Goal: Task Accomplishment & Management: Manage account settings

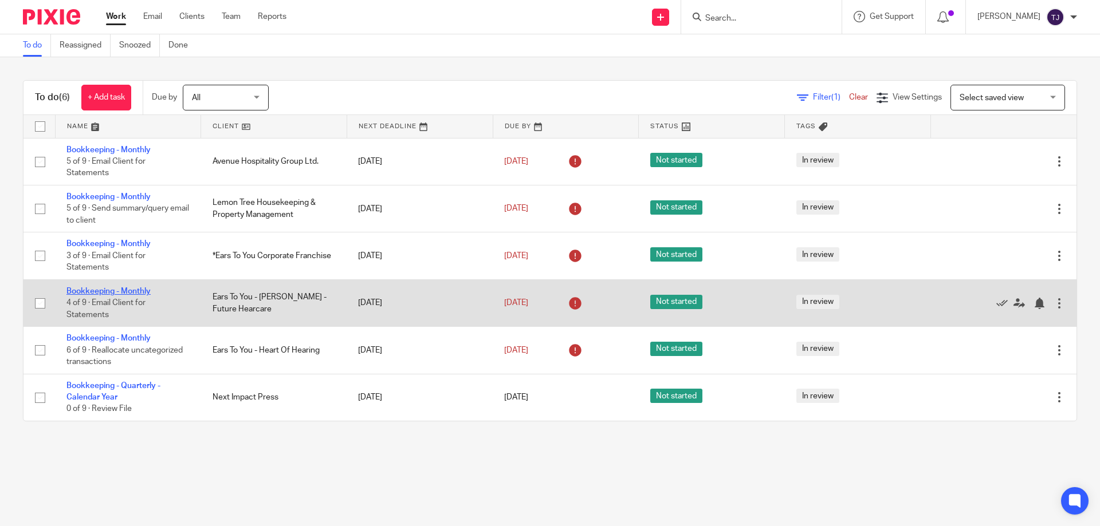
click at [121, 288] on link "Bookkeeping - Monthly" at bounding box center [108, 292] width 84 height 8
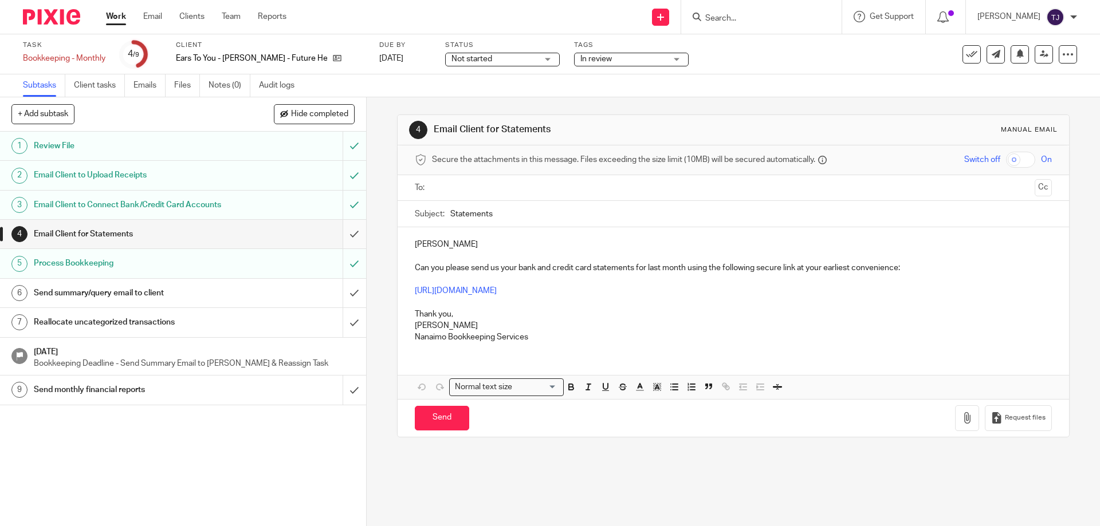
click at [348, 235] on input "submit" at bounding box center [183, 234] width 366 height 29
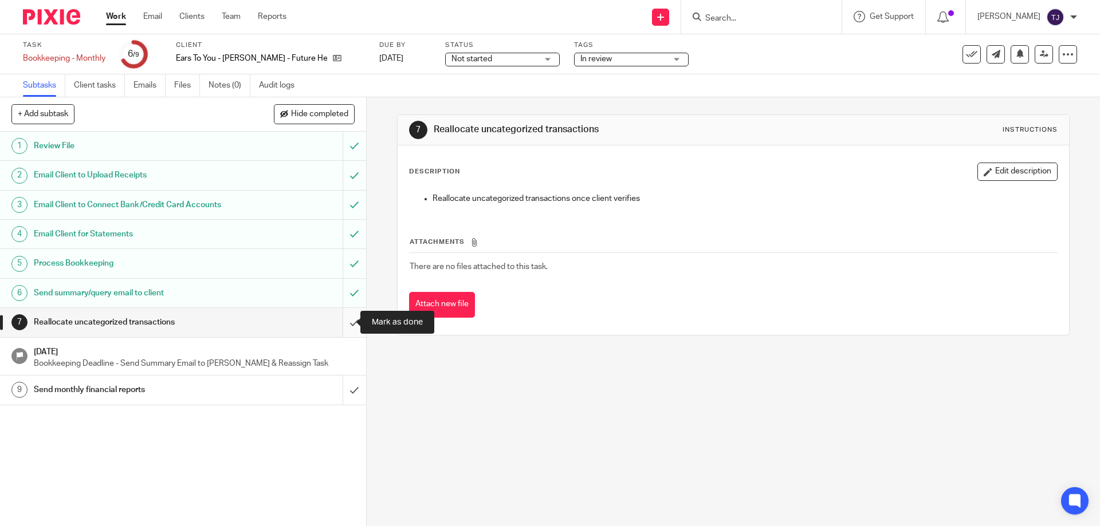
click at [347, 317] on input "submit" at bounding box center [183, 322] width 366 height 29
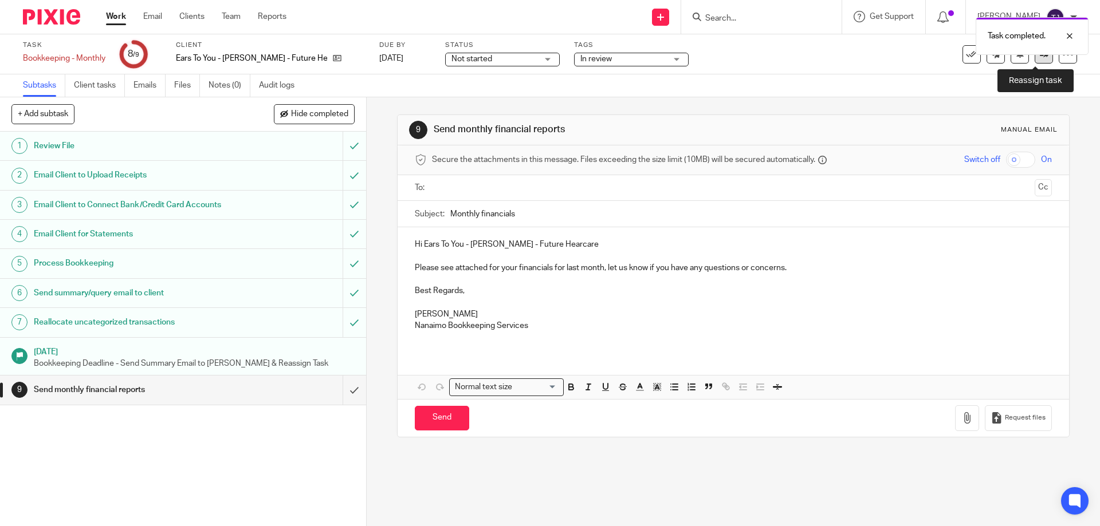
click at [1040, 57] on link at bounding box center [1044, 54] width 18 height 18
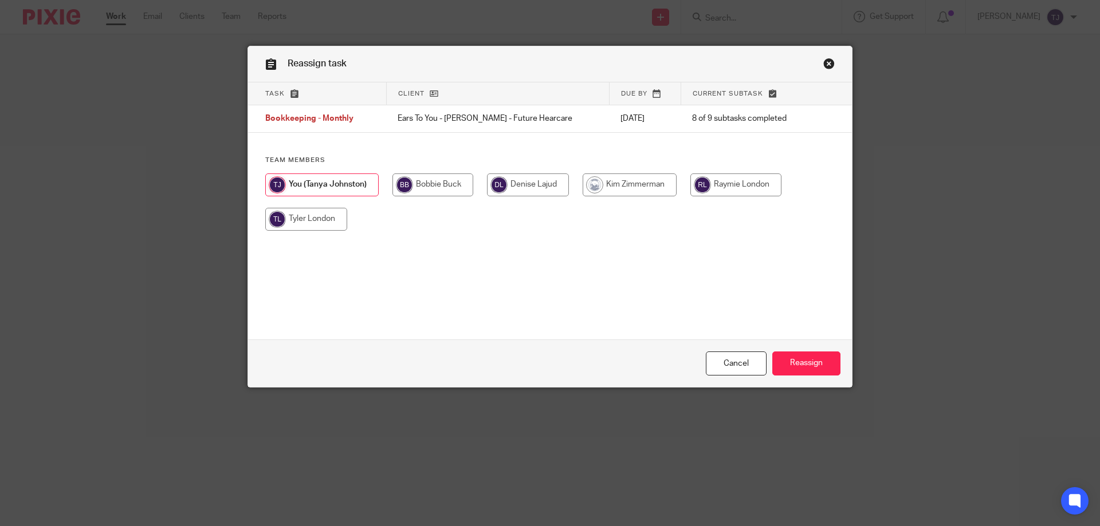
click at [741, 178] on input "radio" at bounding box center [735, 185] width 91 height 23
radio input "true"
click at [794, 367] on input "Reassign" at bounding box center [806, 364] width 68 height 25
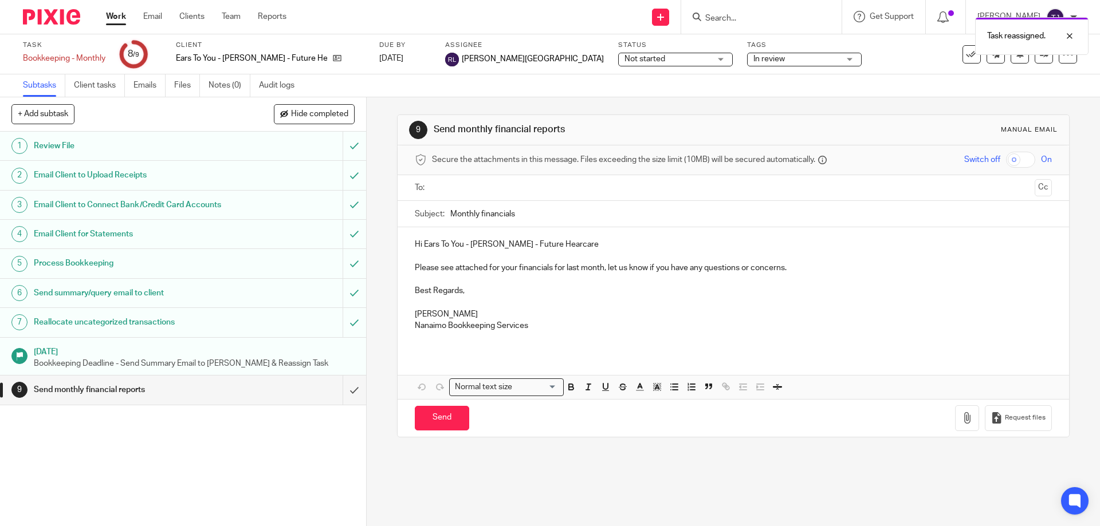
click at [65, 17] on img at bounding box center [51, 16] width 57 height 15
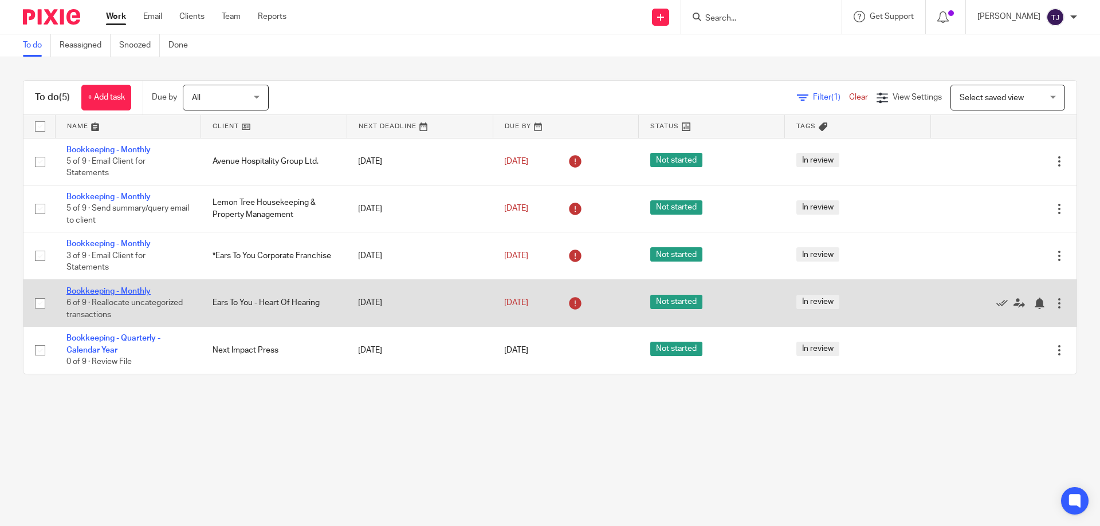
click at [105, 290] on link "Bookkeeping - Monthly" at bounding box center [108, 292] width 84 height 8
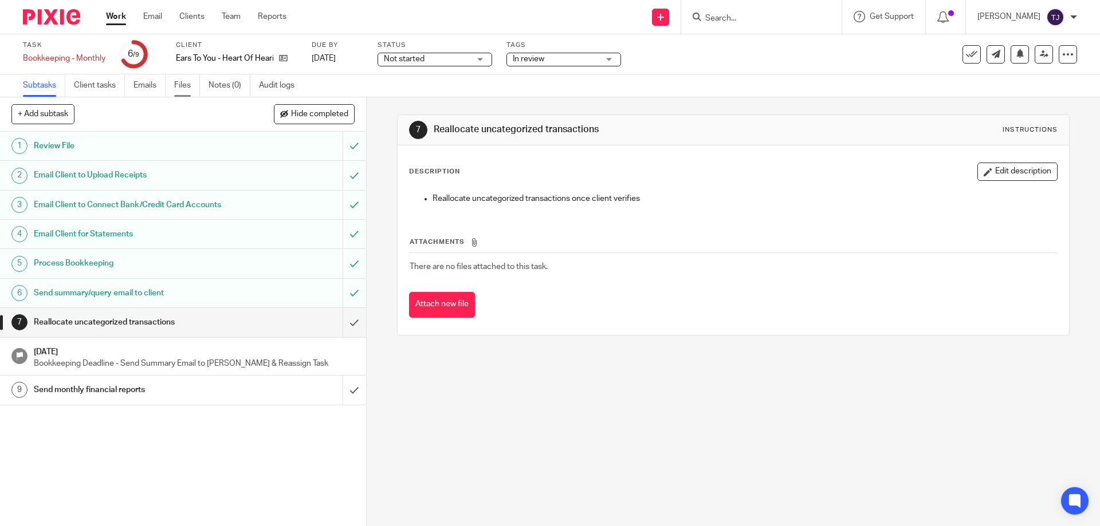
click at [193, 82] on link "Files" at bounding box center [187, 85] width 26 height 22
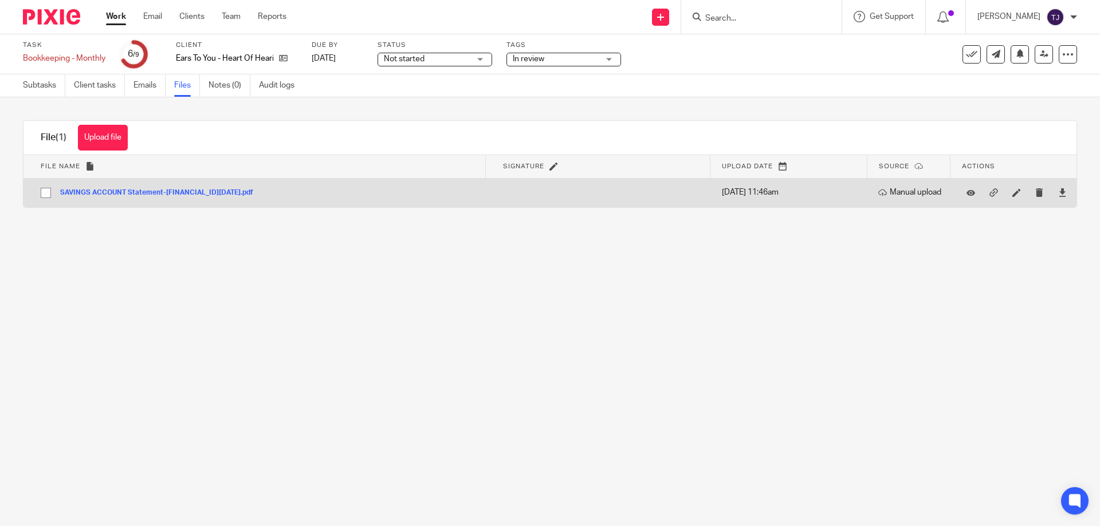
click at [142, 193] on button "SAVINGS ACCOUNT Statement-[FINANCIAL_ID][DATE].pdf" at bounding box center [161, 193] width 202 height 8
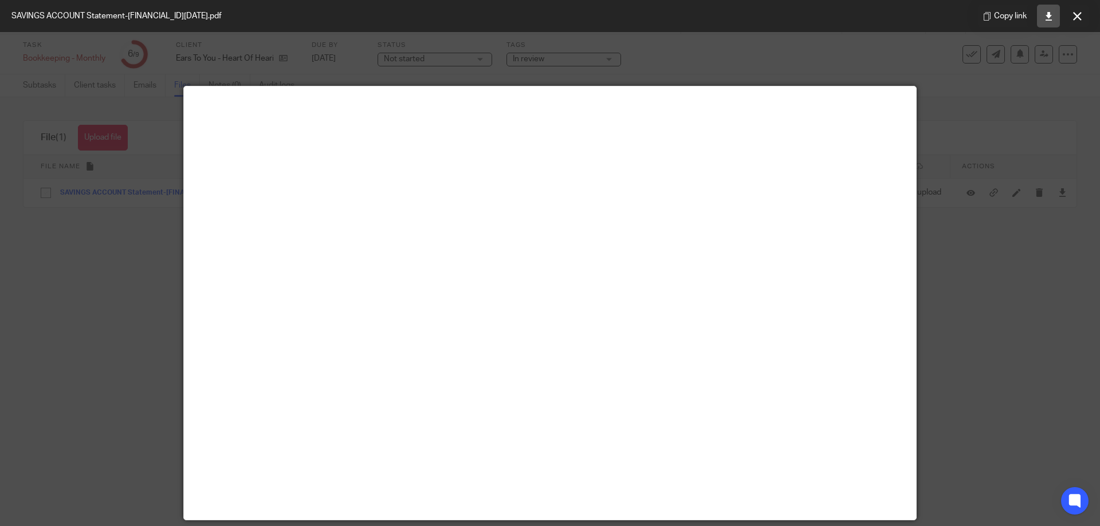
click at [1044, 16] on icon at bounding box center [1048, 16] width 9 height 9
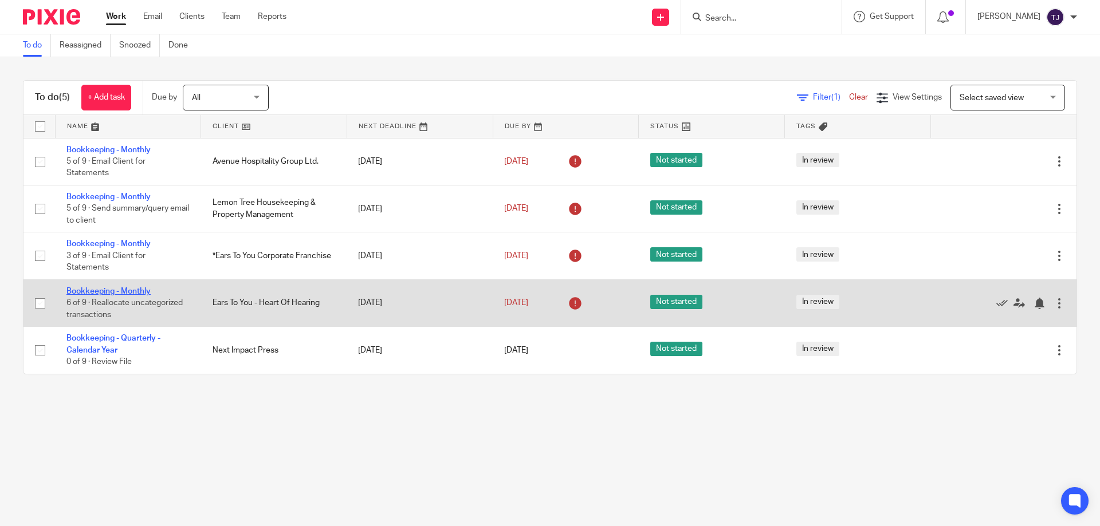
click at [124, 292] on link "Bookkeeping - Monthly" at bounding box center [108, 292] width 84 height 8
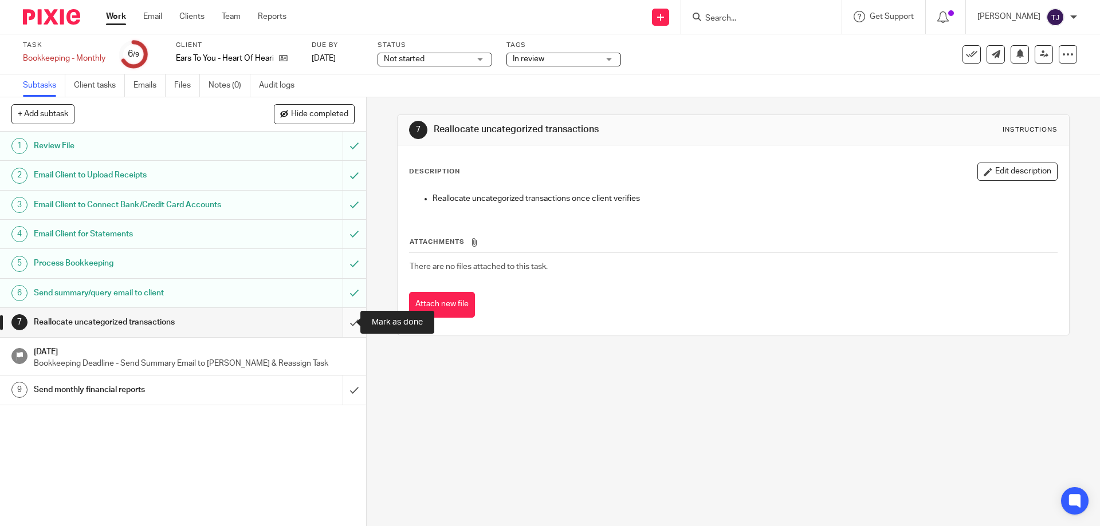
click at [341, 318] on input "submit" at bounding box center [183, 322] width 366 height 29
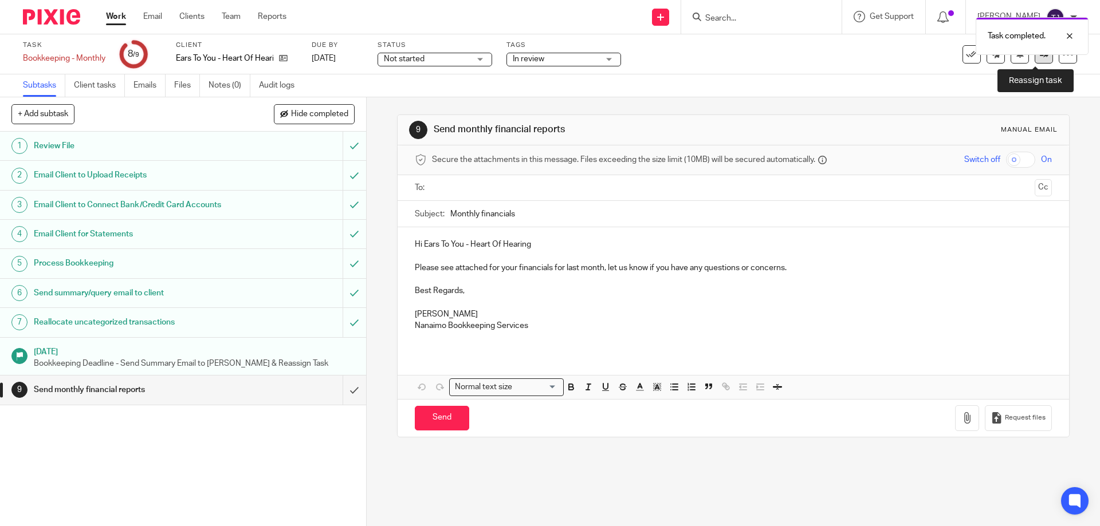
click at [1040, 56] on icon at bounding box center [1044, 54] width 9 height 9
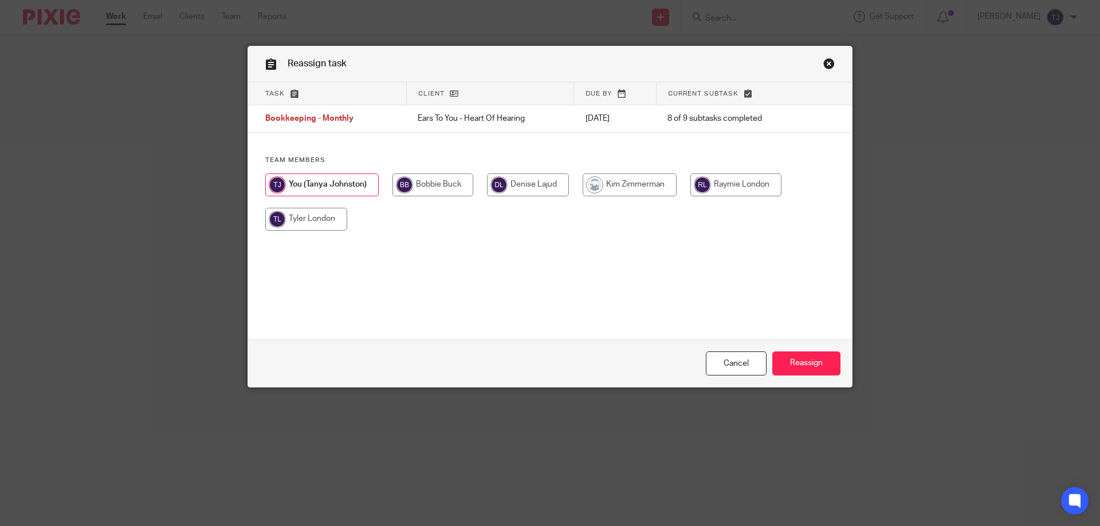
click at [713, 181] on input "radio" at bounding box center [735, 185] width 91 height 23
radio input "true"
click at [791, 363] on input "Reassign" at bounding box center [806, 364] width 68 height 25
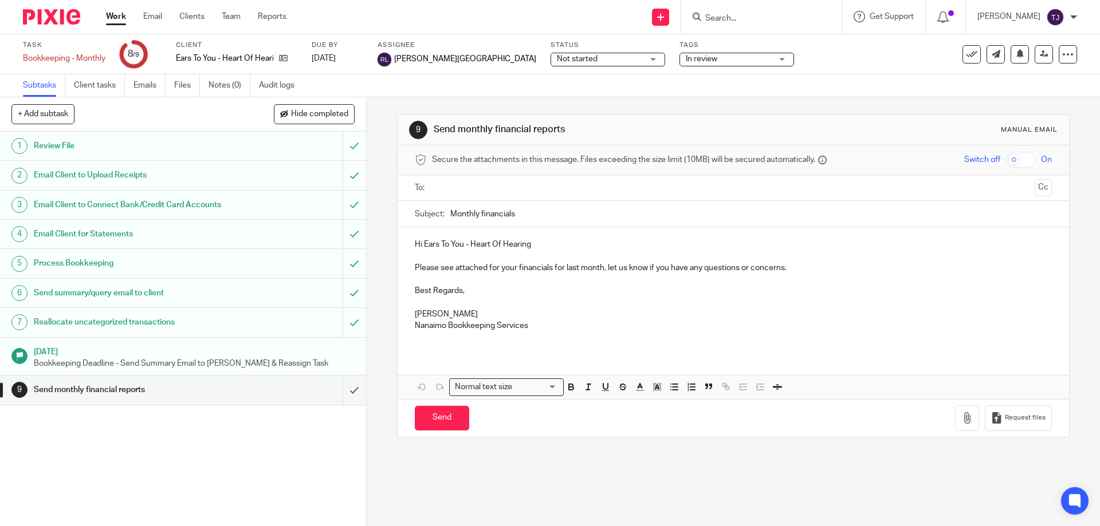
drag, startPoint x: 58, startPoint y: 20, endPoint x: 77, endPoint y: 20, distance: 19.5
click at [58, 20] on img at bounding box center [51, 16] width 57 height 15
